Goal: Contribute content: Add original content to the website for others to see

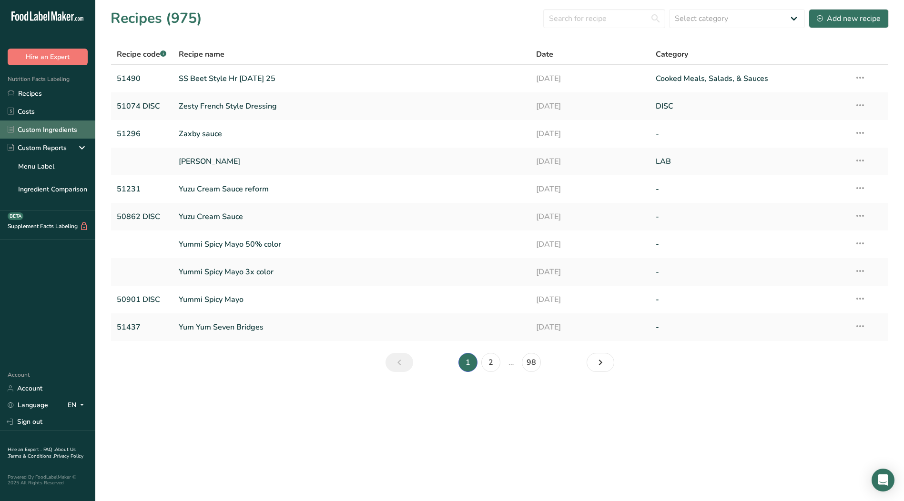
click at [61, 132] on link "Custom Ingredients" at bounding box center [47, 130] width 95 height 18
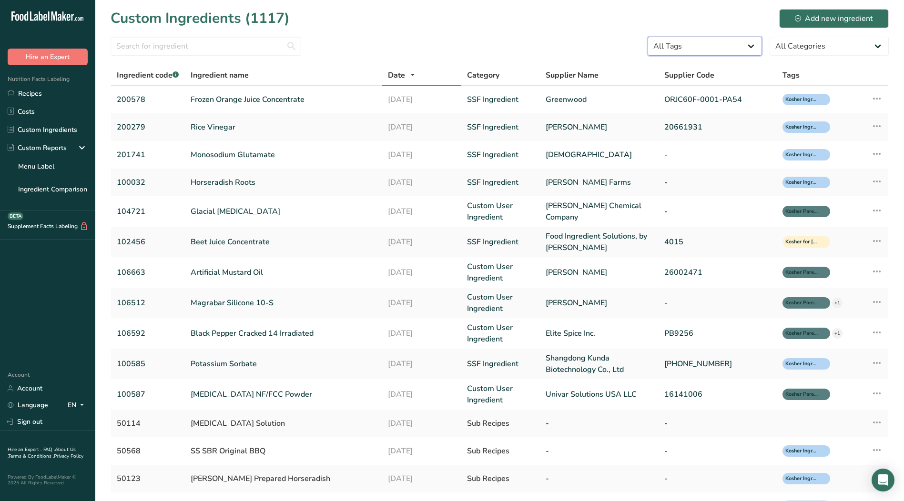
click at [747, 43] on select "All Tags Irradiated Kosher Ingredient Not Kosher Ingredient Non GMO Project Ver…" at bounding box center [705, 46] width 114 height 19
click at [759, 47] on select "All Tags Irradiated Kosher Ingredient Not Kosher Ingredient Non GMO Project Ver…" at bounding box center [705, 46] width 114 height 19
click at [874, 46] on select "All Categories [DEMOGRAPHIC_DATA]/[US_STATE][DEMOGRAPHIC_DATA] Foods Baby Foods…" at bounding box center [829, 46] width 119 height 19
click at [489, 203] on link "Custom User Ingredient" at bounding box center [501, 211] width 68 height 23
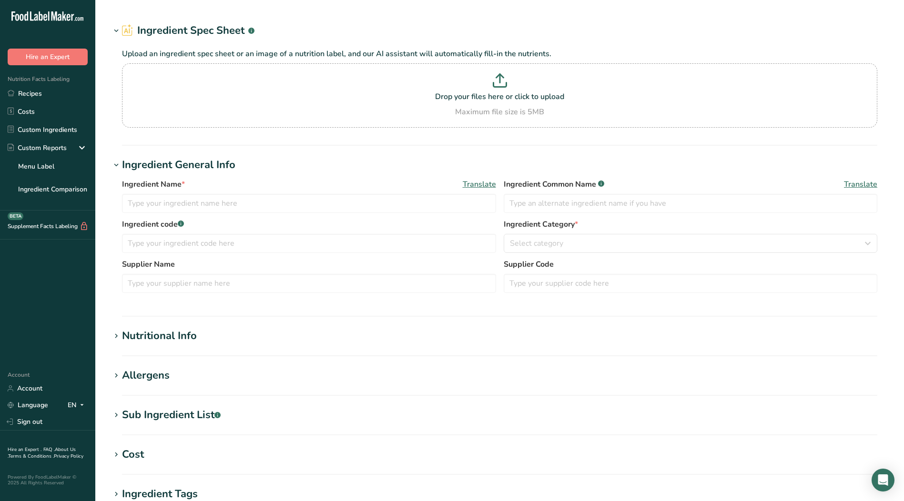
type input "Glacial [MEDICAL_DATA]"
type input "[MEDICAL_DATA]"
type input "104721"
type input "[PERSON_NAME] Chemical Company"
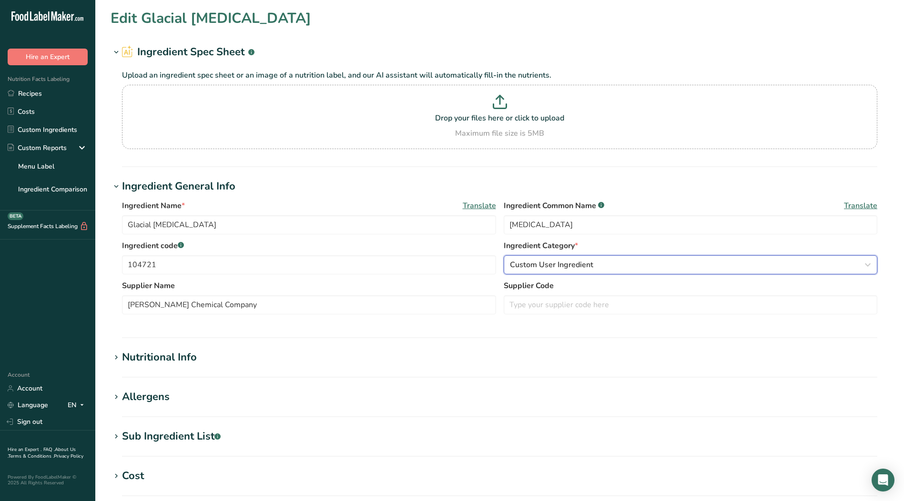
click at [875, 261] on button "Custom User Ingredient" at bounding box center [691, 264] width 374 height 19
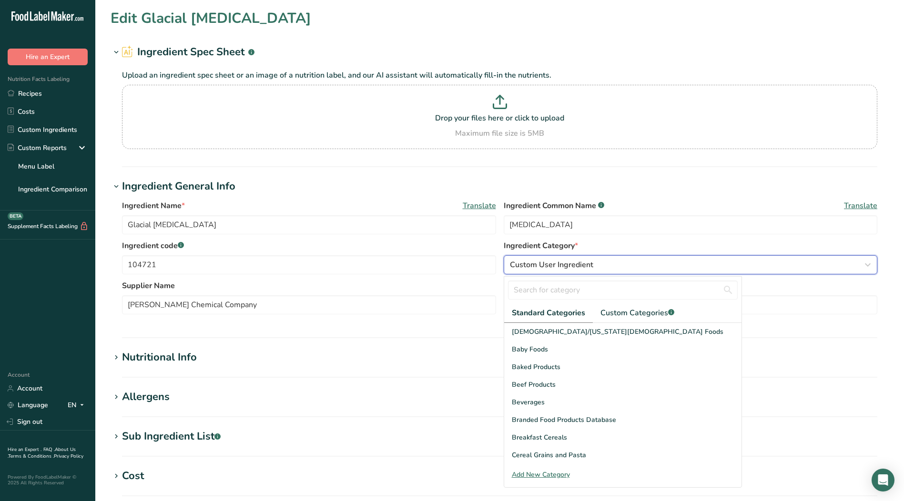
click at [675, 266] on div "Custom User Ingredient" at bounding box center [688, 264] width 356 height 11
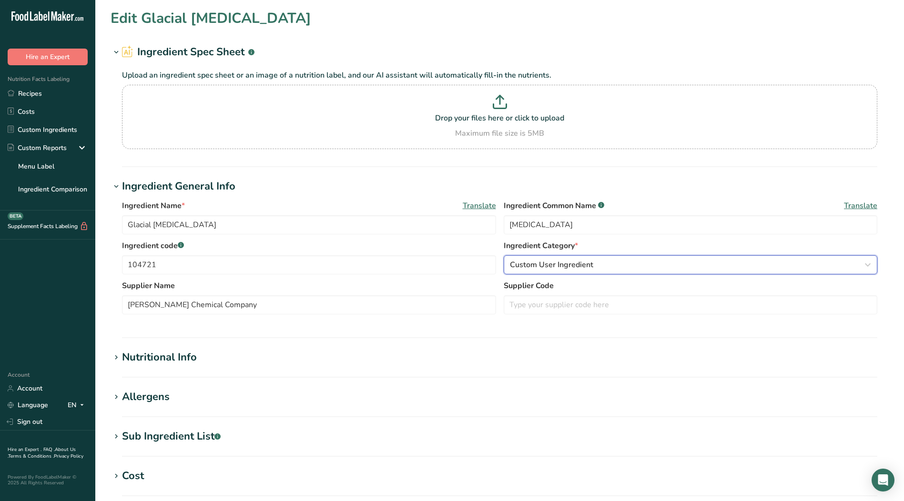
click at [599, 266] on div "Custom User Ingredient" at bounding box center [688, 264] width 356 height 11
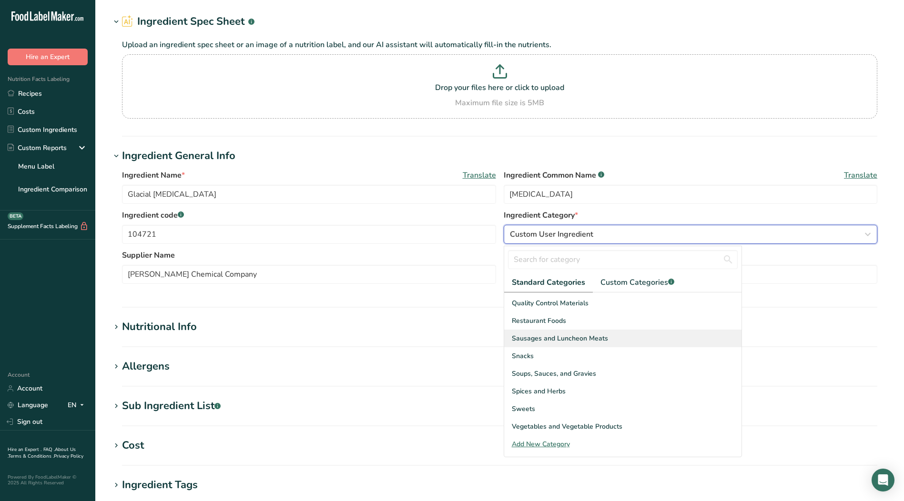
scroll to position [48, 0]
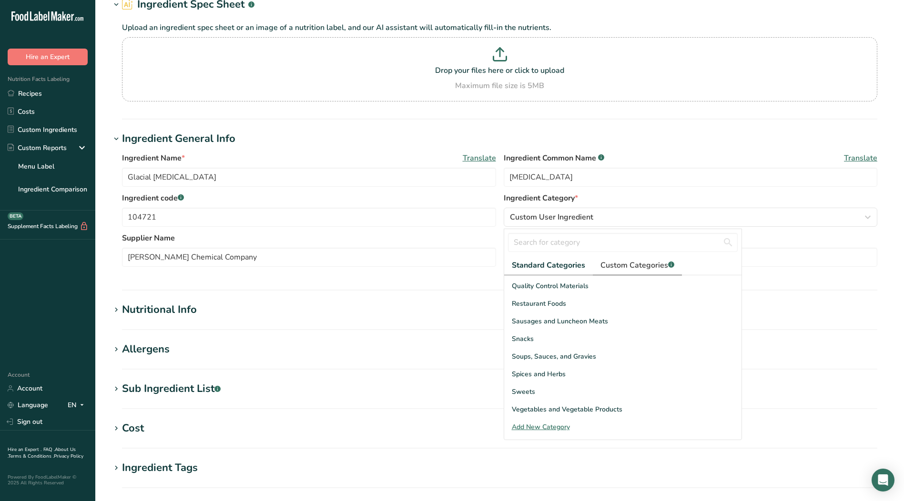
click at [643, 267] on span "Custom Categories .a-a{fill:#347362;}.b-a{fill:#fff;}" at bounding box center [637, 265] width 74 height 11
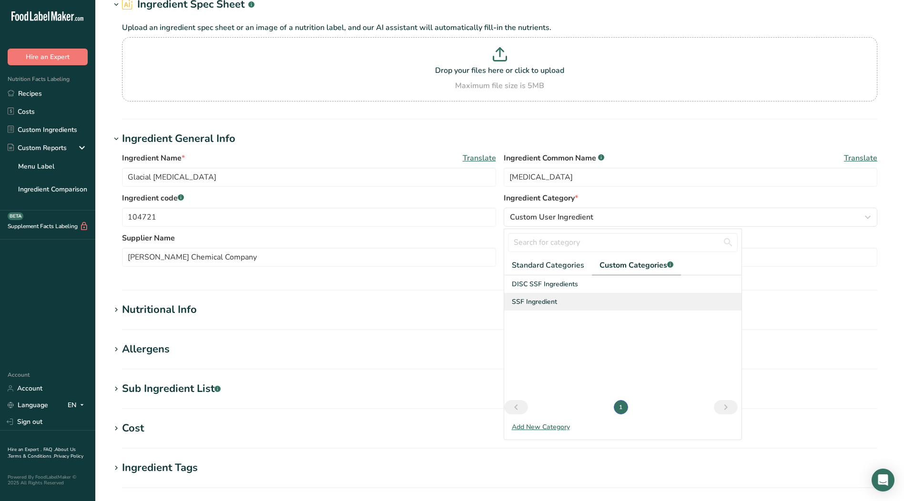
click at [549, 299] on span "SSF Ingredient" at bounding box center [534, 302] width 45 height 10
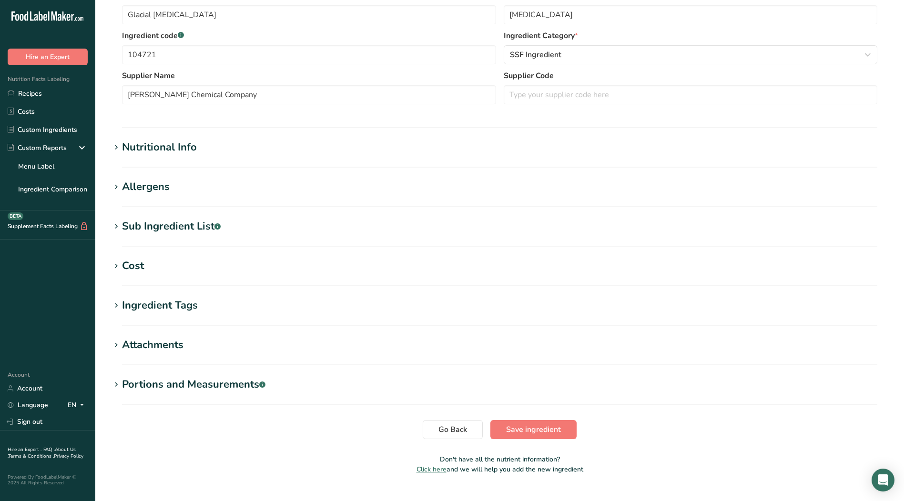
scroll to position [229, 0]
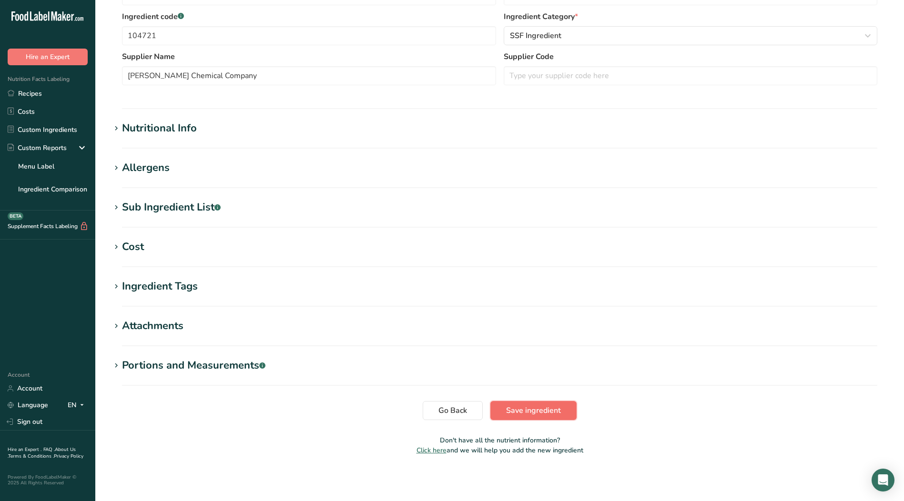
click at [543, 409] on span "Save ingredient" at bounding box center [533, 410] width 55 height 11
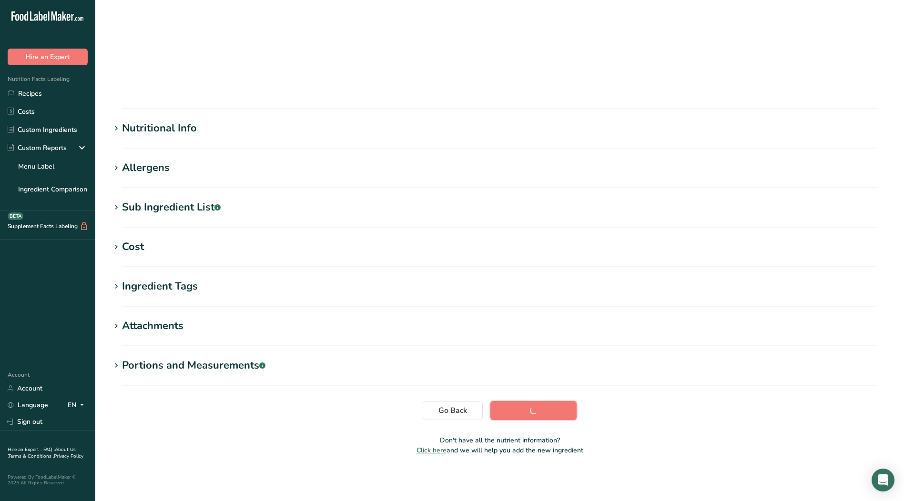
scroll to position [3, 0]
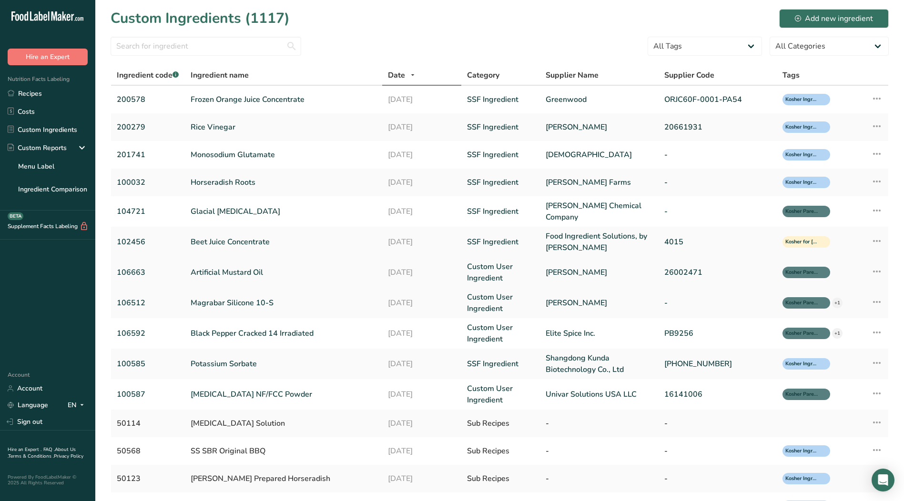
click at [497, 270] on link "Custom User Ingredient" at bounding box center [501, 272] width 68 height 23
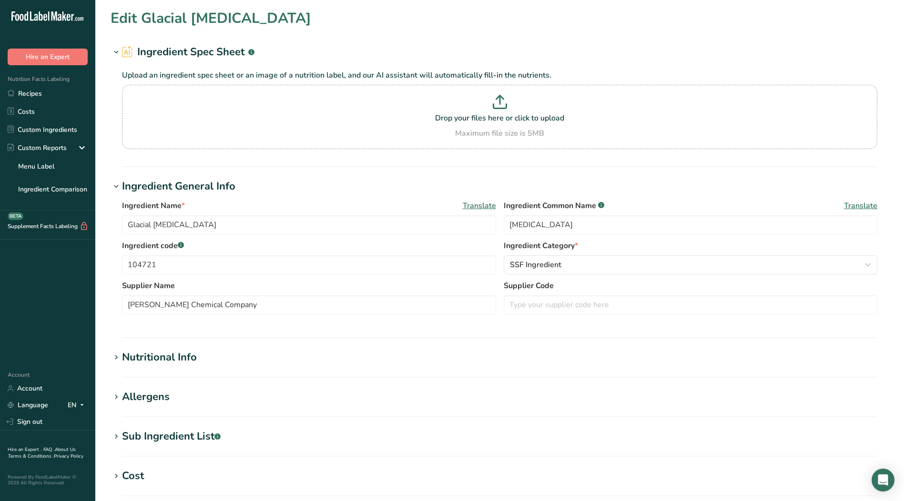
type input "Artificial Mustard Oil"
type input "Artificial Flavor"
type input "106663"
type input "[PERSON_NAME]"
type input "26002471"
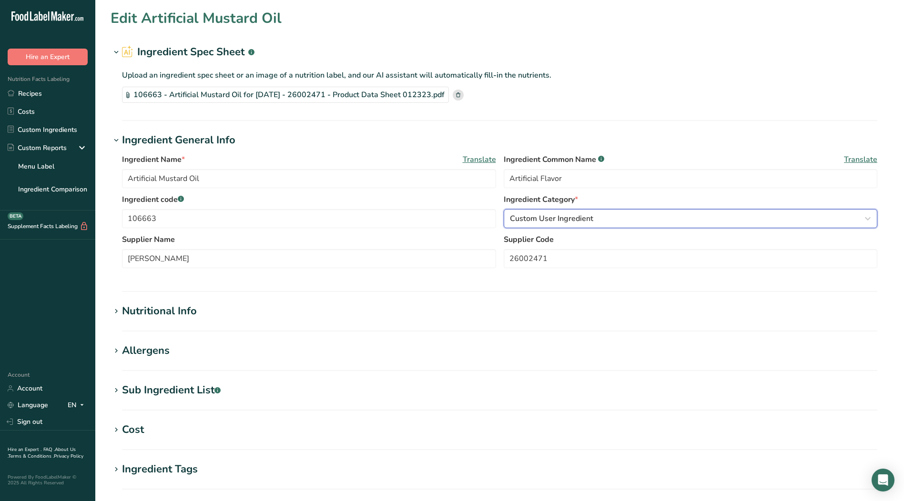
click at [868, 216] on icon "button" at bounding box center [867, 218] width 11 height 17
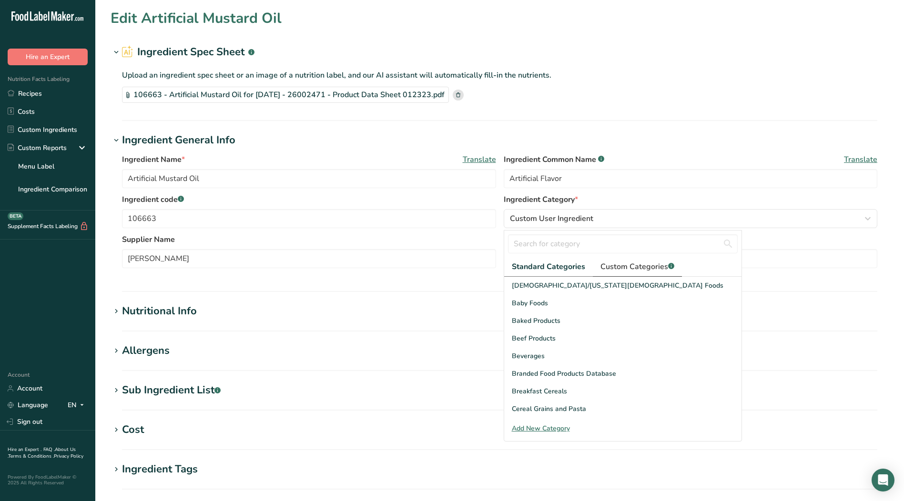
click at [631, 265] on span "Custom Categories .a-a{fill:#347362;}.b-a{fill:#fff;}" at bounding box center [637, 266] width 74 height 11
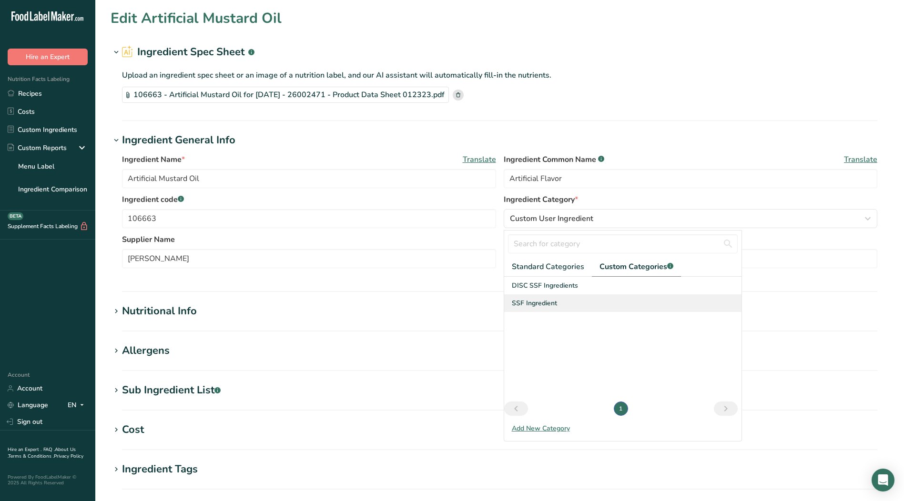
click at [545, 304] on span "SSF Ingredient" at bounding box center [534, 303] width 45 height 10
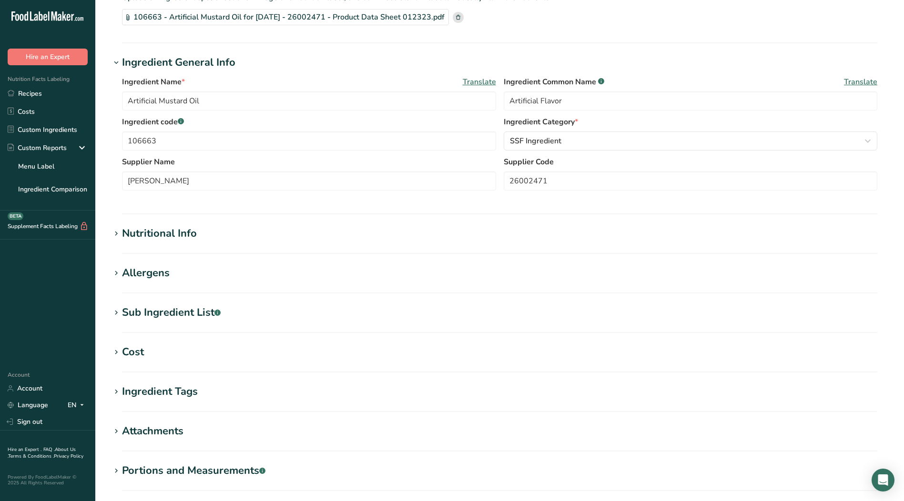
scroll to position [183, 0]
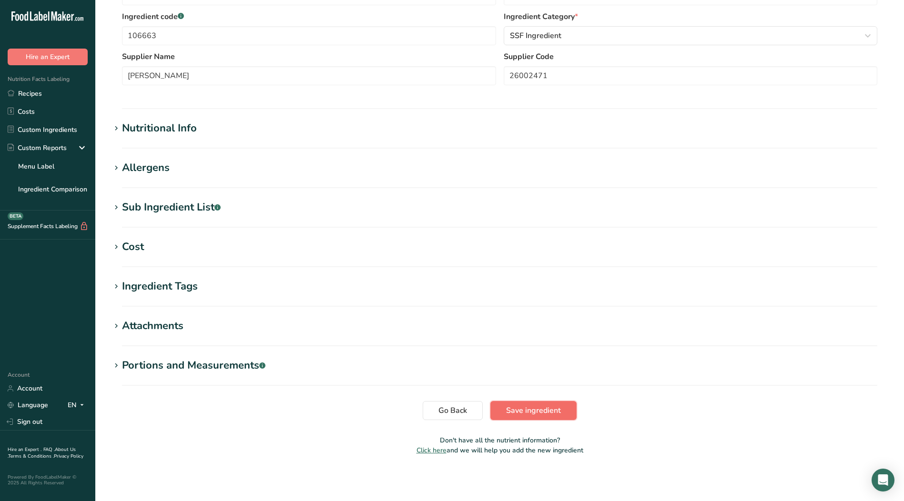
click at [525, 406] on span "Save ingredient" at bounding box center [533, 410] width 55 height 11
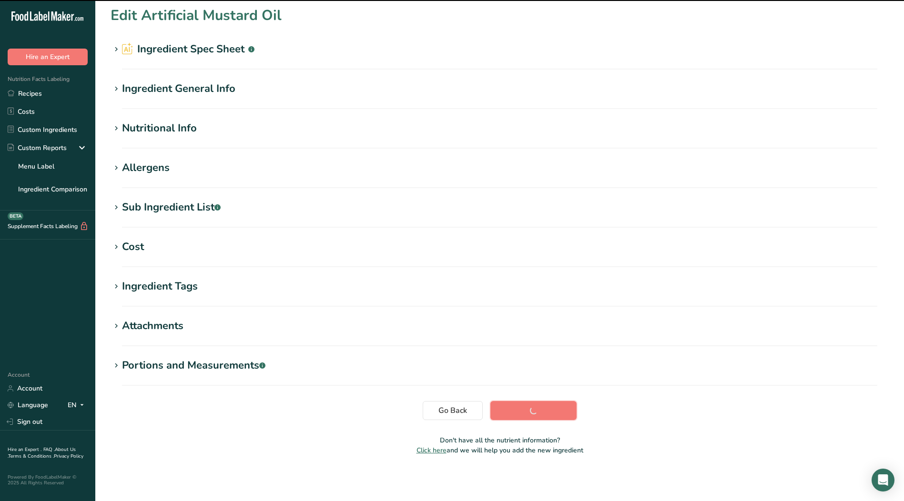
scroll to position [3, 0]
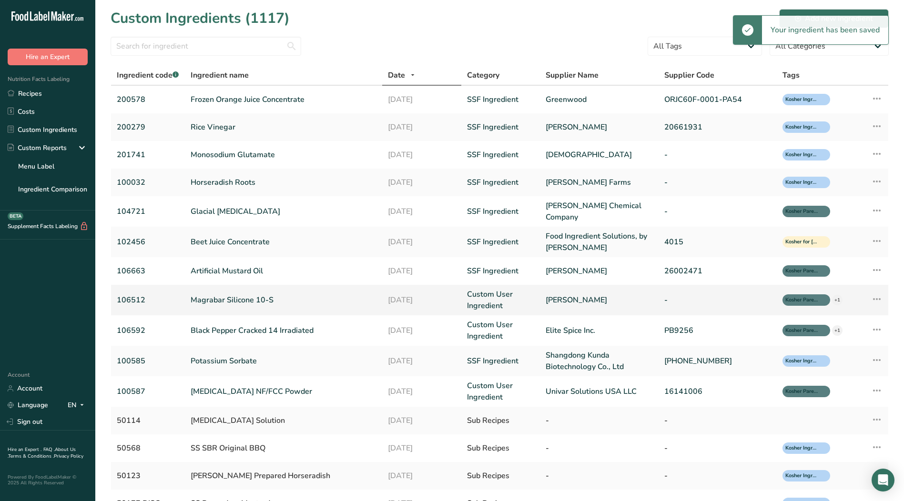
click at [491, 298] on link "Custom User Ingredient" at bounding box center [501, 300] width 68 height 23
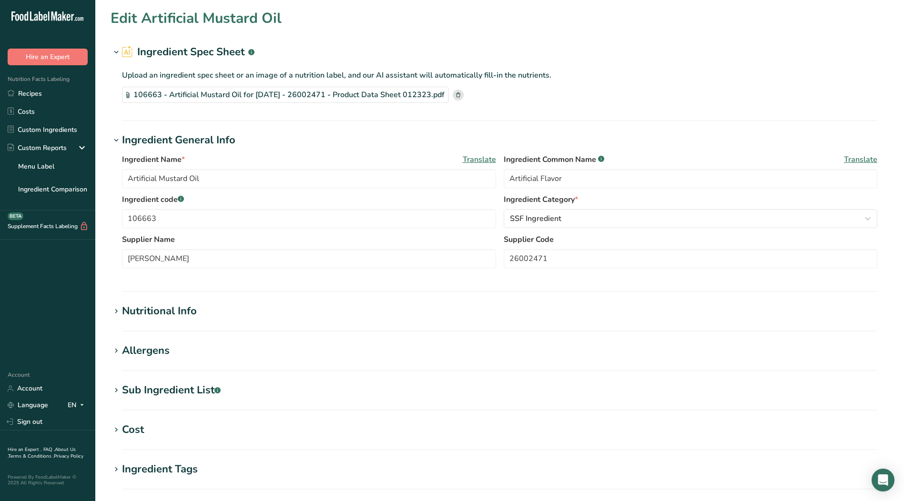
type input "Magrabar Silicone 10-S"
type input "Defoamer"
type input "106512"
type input "[PERSON_NAME]"
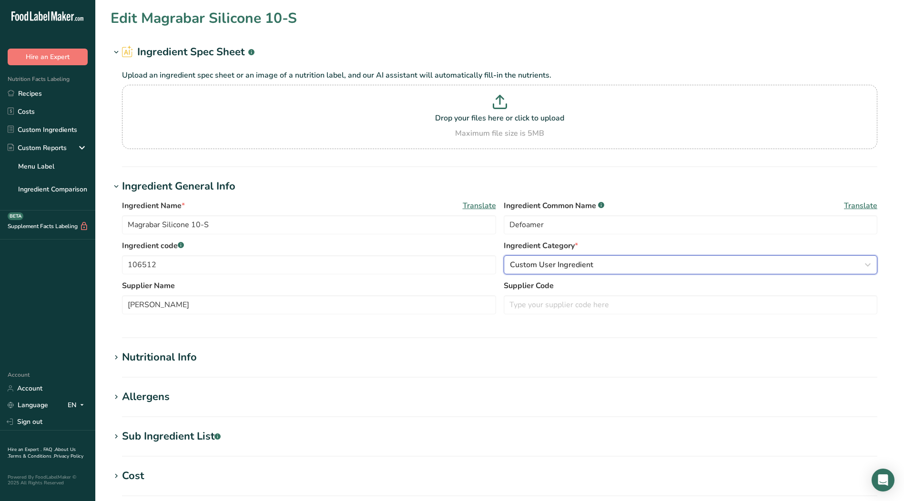
click at [870, 267] on icon "button" at bounding box center [867, 264] width 11 height 17
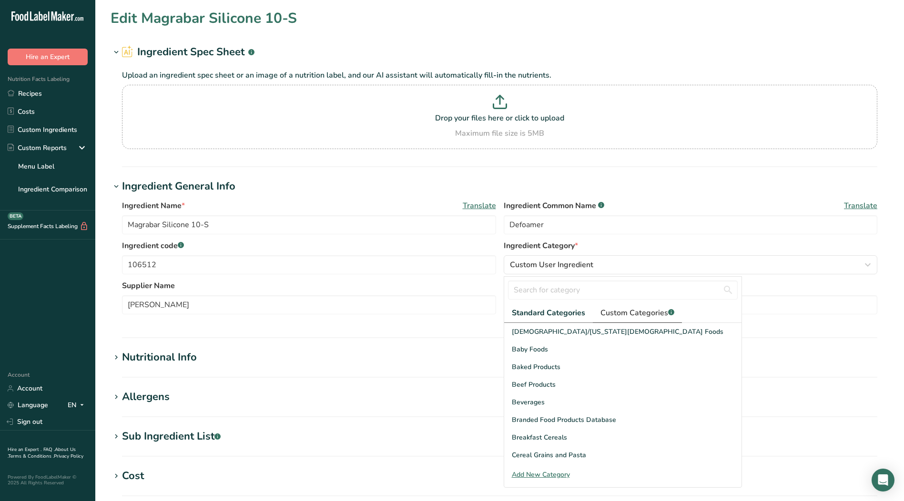
click at [621, 314] on span "Custom Categories .a-a{fill:#347362;}.b-a{fill:#fff;}" at bounding box center [637, 312] width 74 height 11
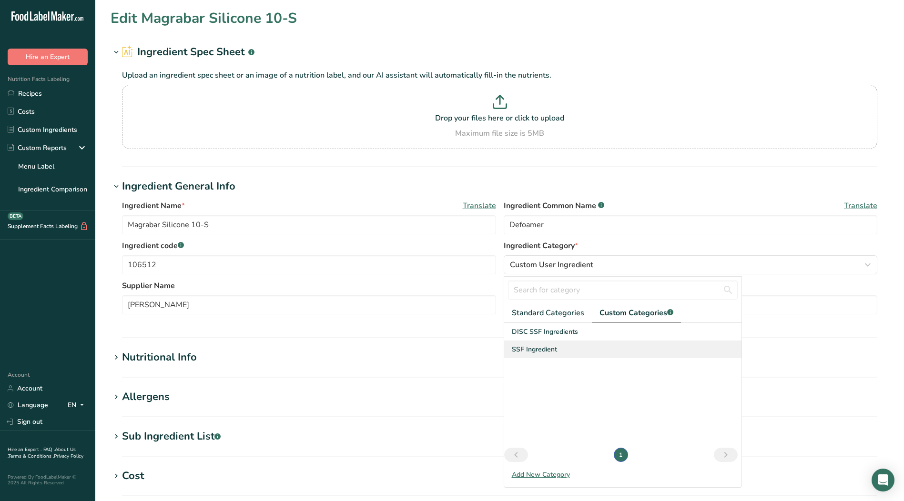
click at [537, 347] on span "SSF Ingredient" at bounding box center [534, 350] width 45 height 10
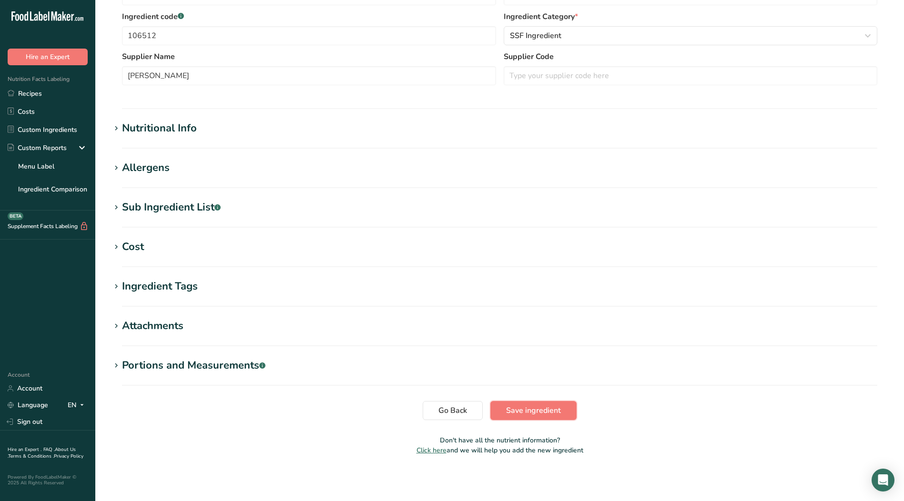
click at [538, 410] on span "Save ingredient" at bounding box center [533, 410] width 55 height 11
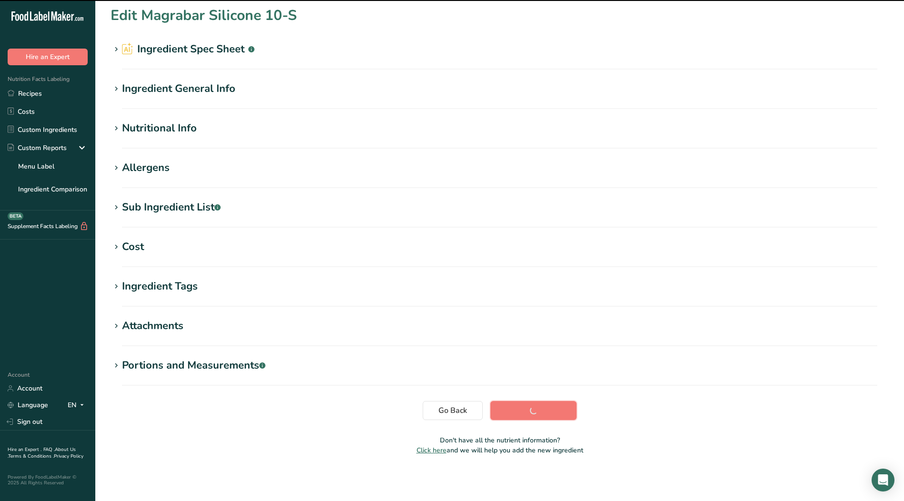
scroll to position [3, 0]
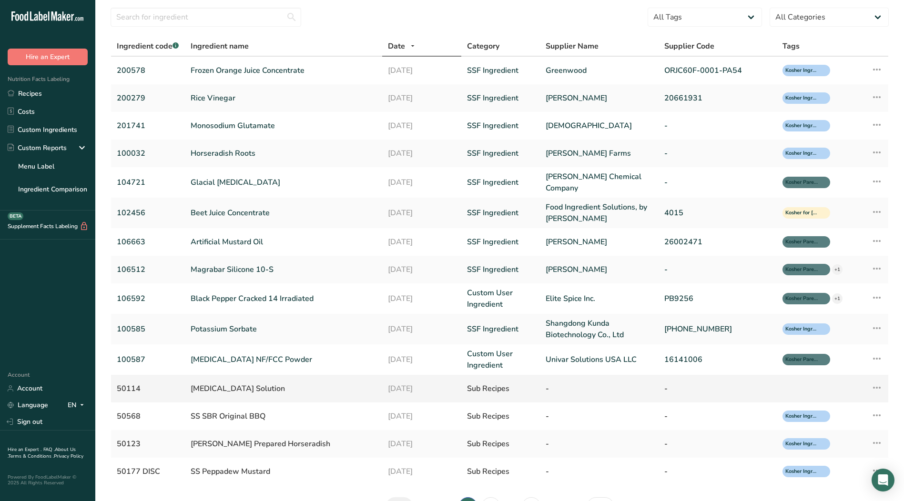
scroll to position [87, 0]
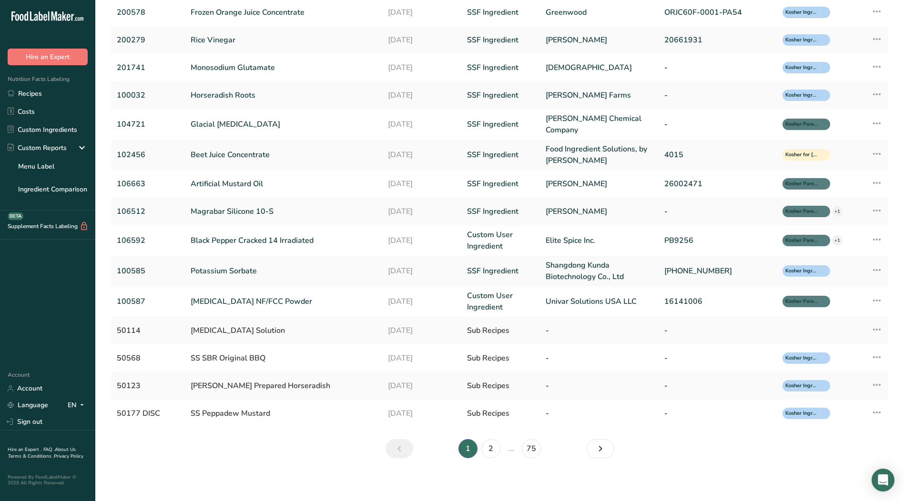
click at [614, 442] on nav "1 2 … 75" at bounding box center [500, 448] width 233 height 19
click at [606, 447] on icon "Next" at bounding box center [600, 448] width 11 height 17
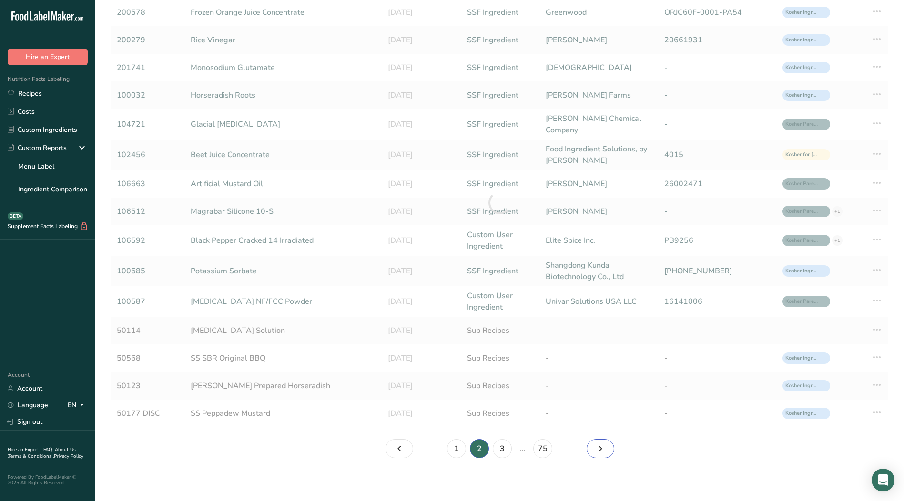
scroll to position [76, 0]
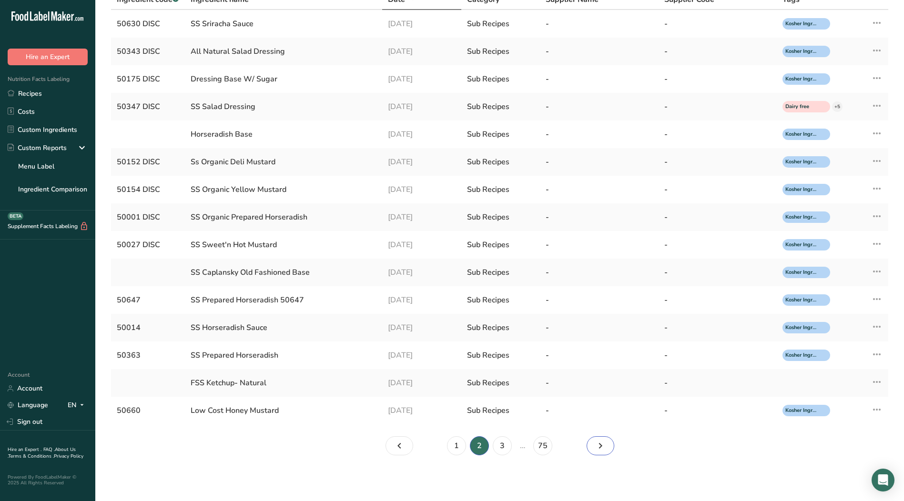
click at [607, 444] on link "Page 3." at bounding box center [601, 446] width 28 height 19
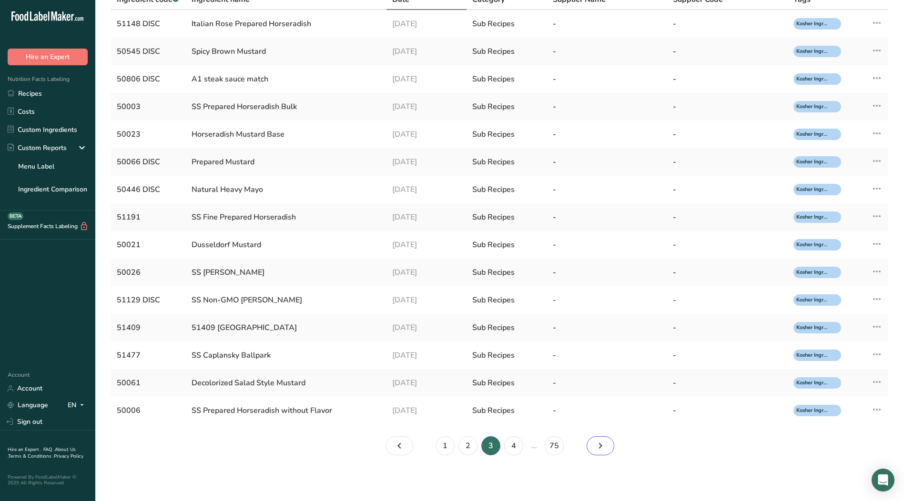
click at [609, 443] on link "Page 4." at bounding box center [601, 446] width 28 height 19
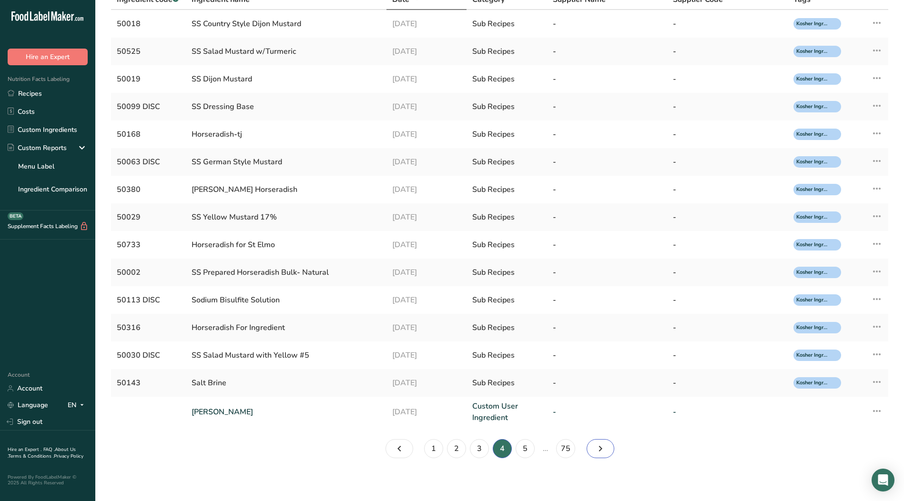
scroll to position [79, 0]
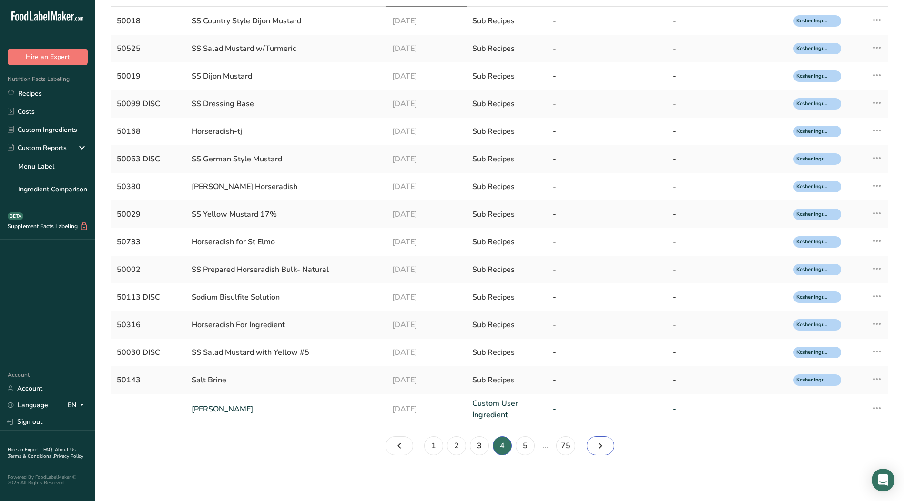
click at [604, 447] on icon "Page 5." at bounding box center [600, 445] width 11 height 17
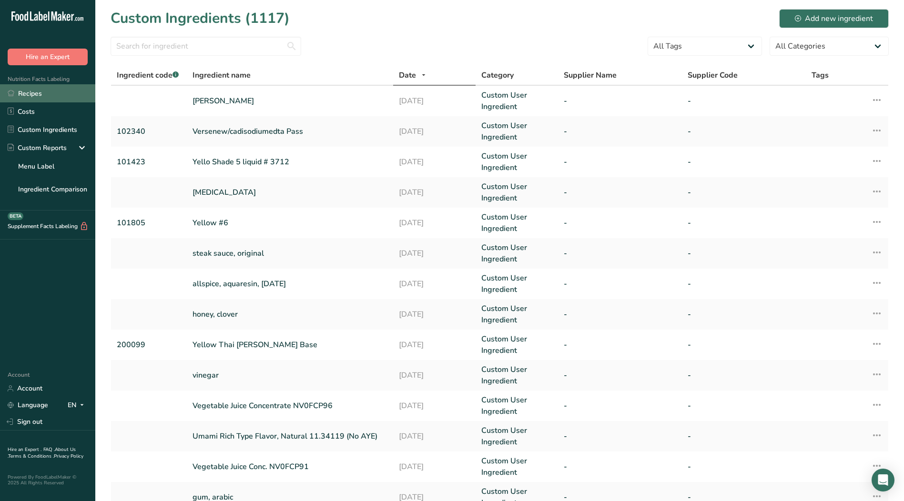
click at [49, 94] on link "Recipes" at bounding box center [47, 93] width 95 height 18
